Goal: Entertainment & Leisure: Consume media (video, audio)

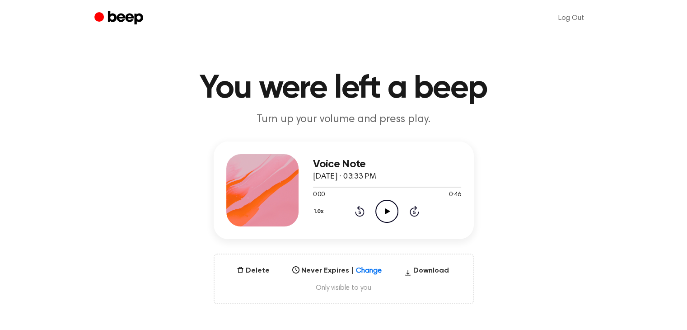
drag, startPoint x: 381, startPoint y: 216, endPoint x: 265, endPoint y: 104, distance: 161.6
click at [381, 216] on icon "Play Audio" at bounding box center [386, 211] width 23 height 23
drag, startPoint x: 386, startPoint y: 212, endPoint x: 163, endPoint y: 56, distance: 272.4
click at [382, 208] on icon "Pause Audio" at bounding box center [386, 211] width 23 height 23
click at [397, 209] on icon "Pause Audio" at bounding box center [386, 211] width 23 height 23
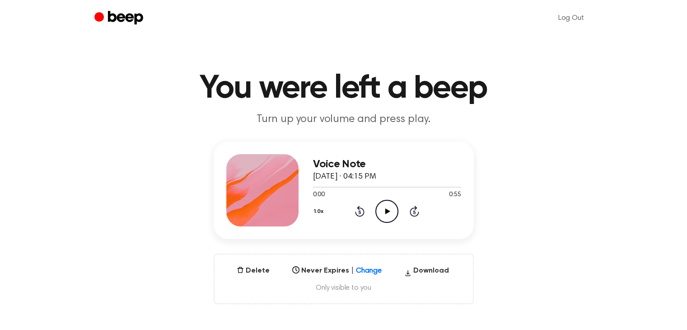
click at [376, 206] on icon "Play Audio" at bounding box center [386, 211] width 23 height 23
click at [373, 211] on div "1.0x Rewind 5 seconds Pause Audio Skip 5 seconds" at bounding box center [387, 211] width 148 height 23
